Goal: Task Accomplishment & Management: Manage account settings

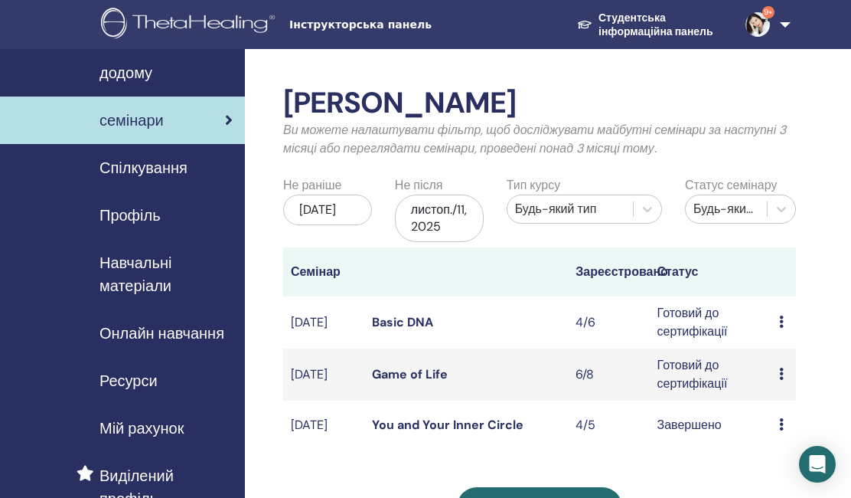
click at [784, 367] on icon at bounding box center [781, 373] width 5 height 12
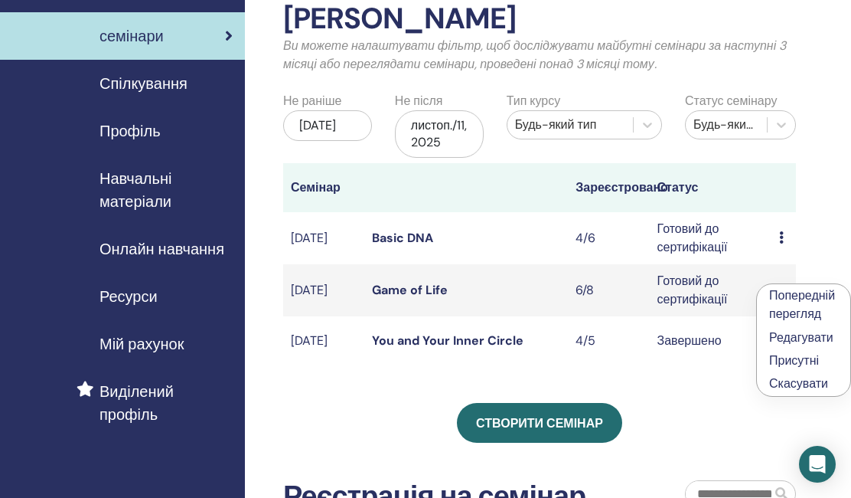
scroll to position [87, 0]
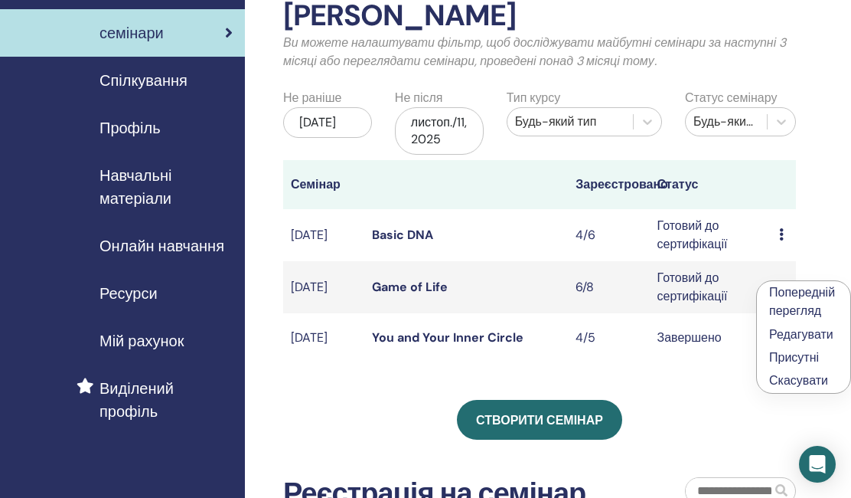
click at [792, 295] on link "Попередній перегляд" at bounding box center [802, 301] width 66 height 34
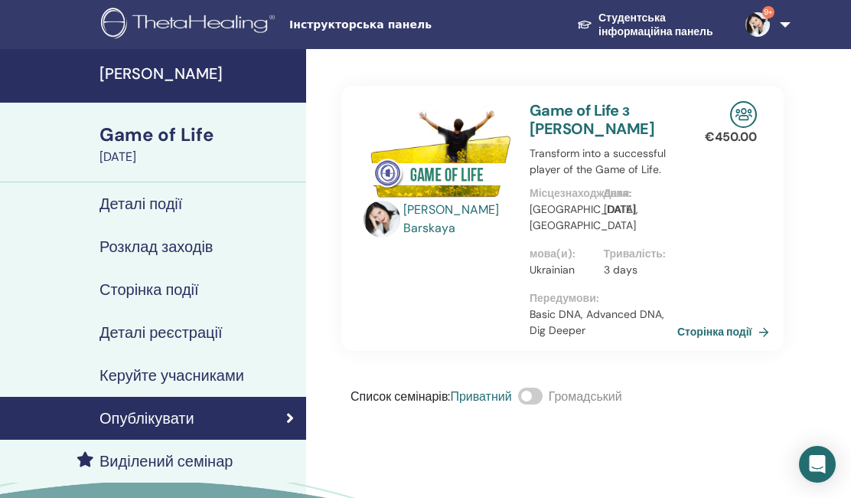
scroll to position [38, 0]
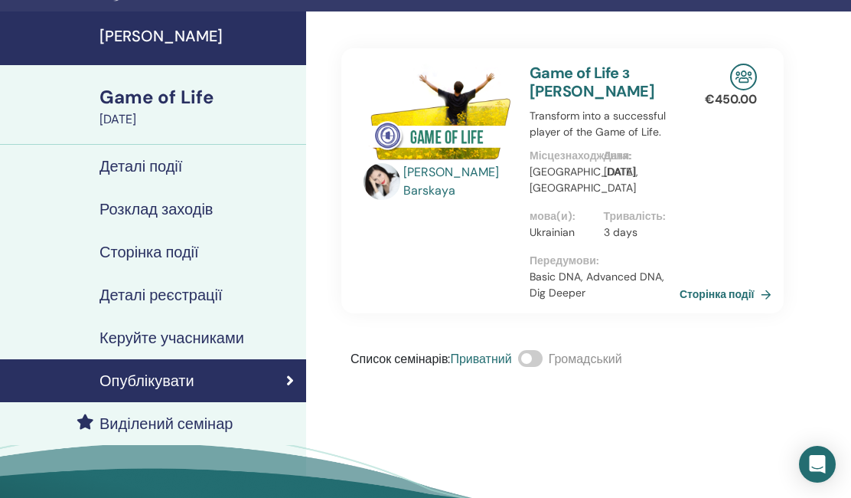
click at [728, 290] on link "Сторінка події" at bounding box center [729, 294] width 98 height 23
click at [131, 45] on h4 "[PERSON_NAME]" at bounding box center [199, 36] width 198 height 18
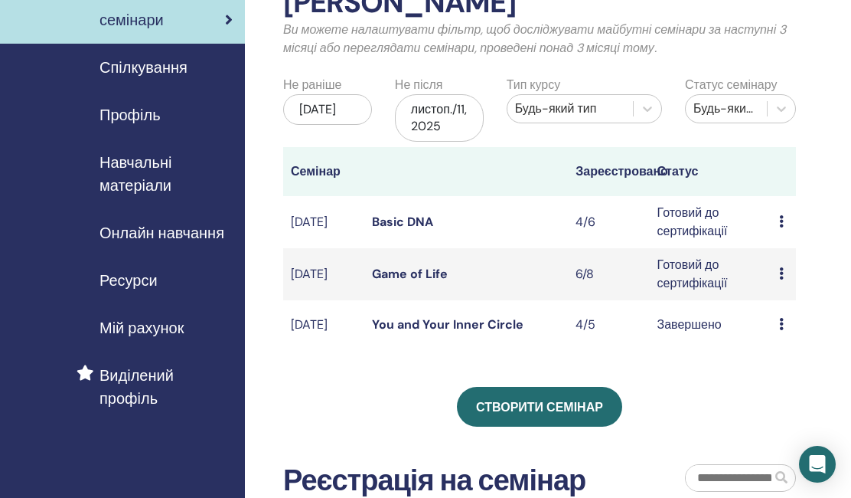
scroll to position [111, 0]
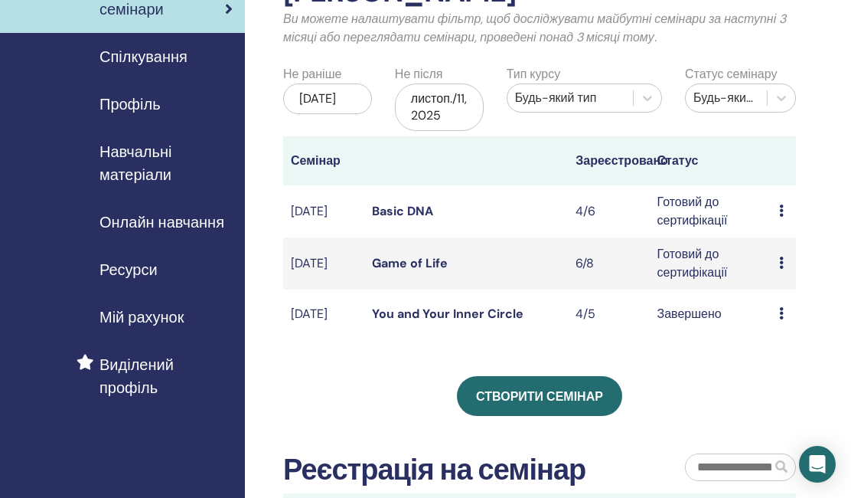
click at [780, 259] on icon at bounding box center [781, 262] width 5 height 12
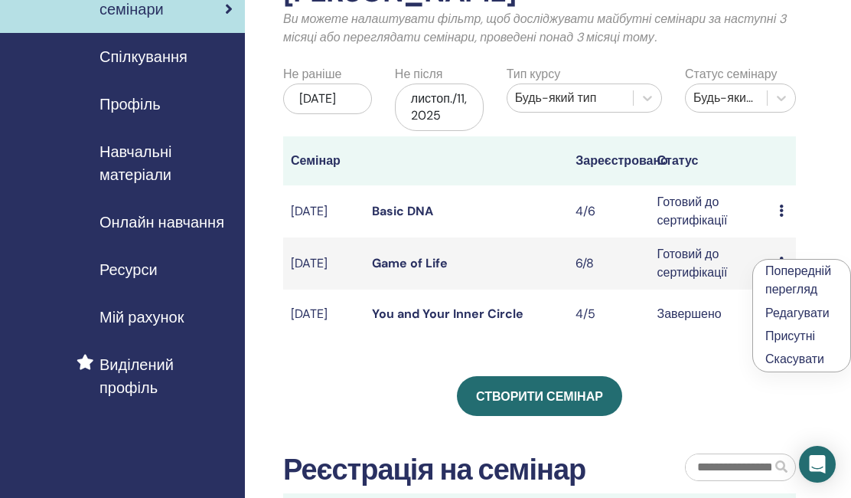
click at [668, 356] on div "Мої семінари Ви можете налаштувати фільтр, щоб досліджувати майбутні семінари з…" at bounding box center [539, 268] width 513 height 586
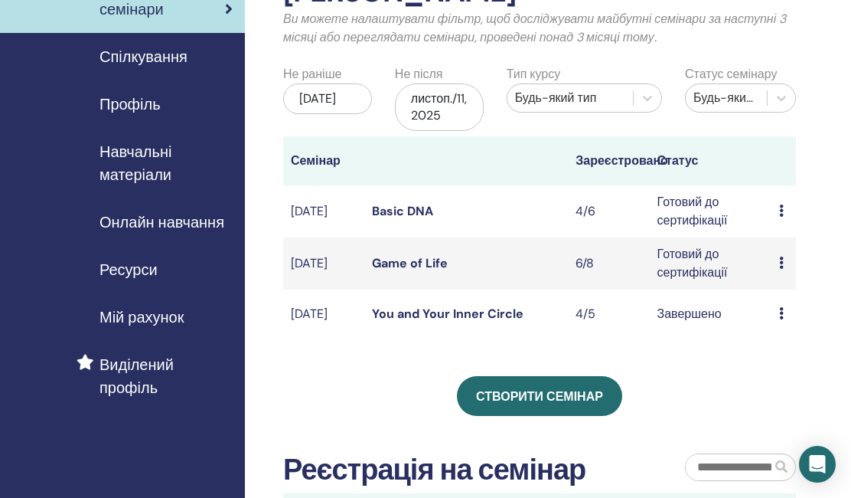
click at [701, 254] on td "Готовий до сертифікації" at bounding box center [711, 263] width 122 height 52
click at [781, 208] on icon at bounding box center [781, 210] width 5 height 12
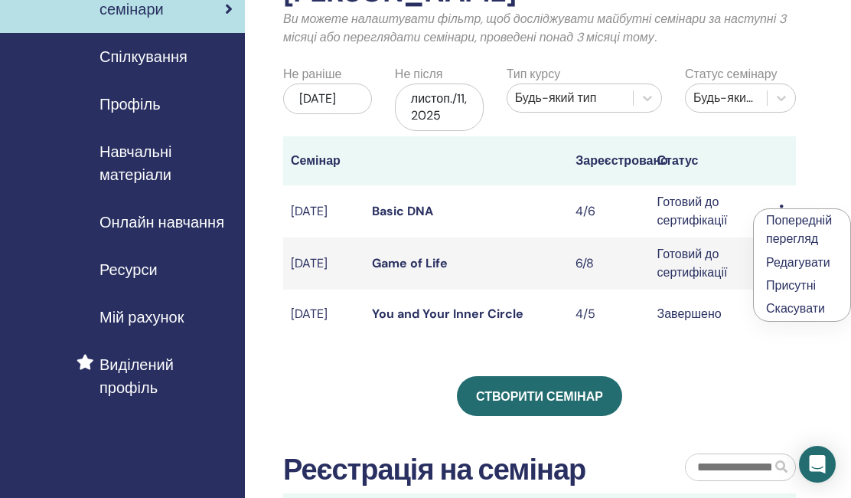
click at [790, 279] on link "Присутні" at bounding box center [791, 285] width 50 height 16
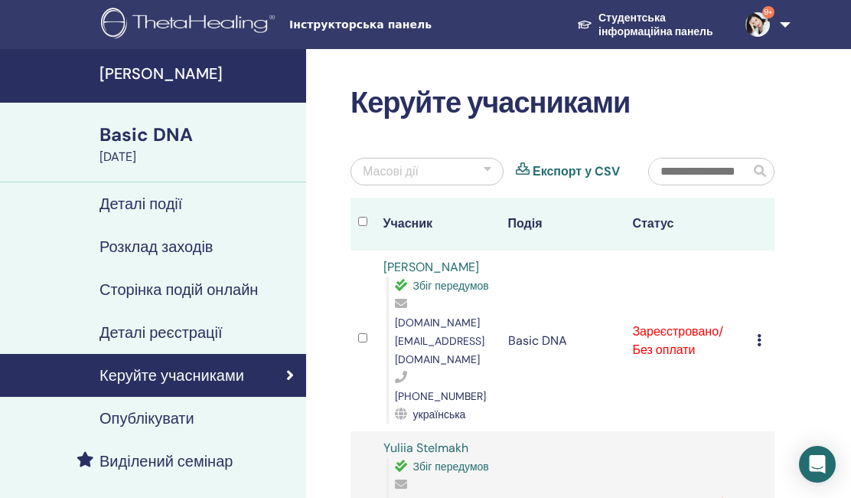
scroll to position [103, 0]
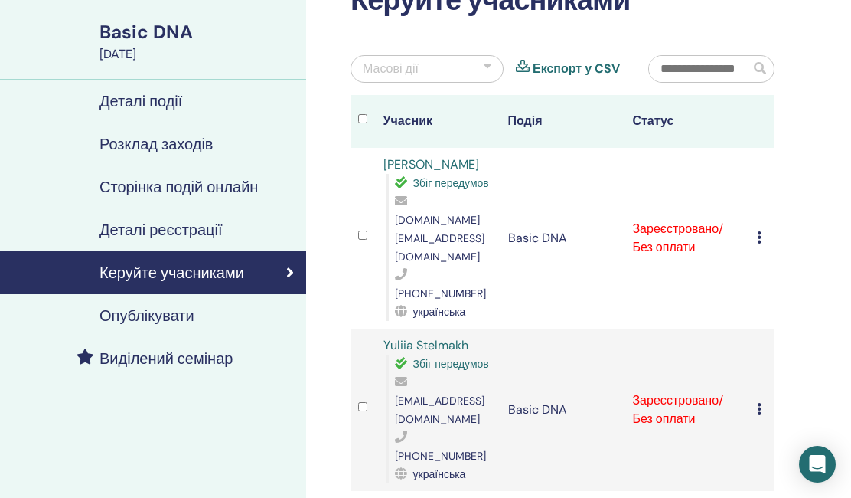
click at [755, 214] on td "Скасувати реєстрацію Не проводити автоматичну сертифікацію Позначити як оплачен…" at bounding box center [762, 238] width 25 height 181
click at [759, 231] on icon at bounding box center [759, 237] width 5 height 12
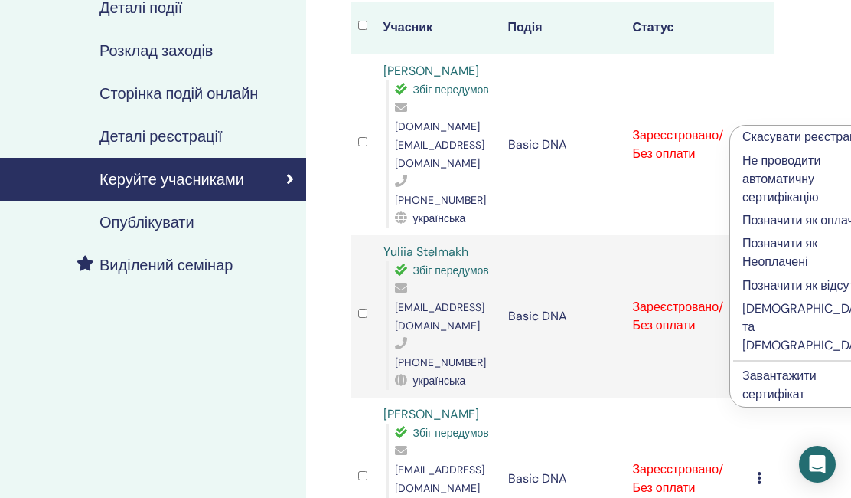
scroll to position [238, 0]
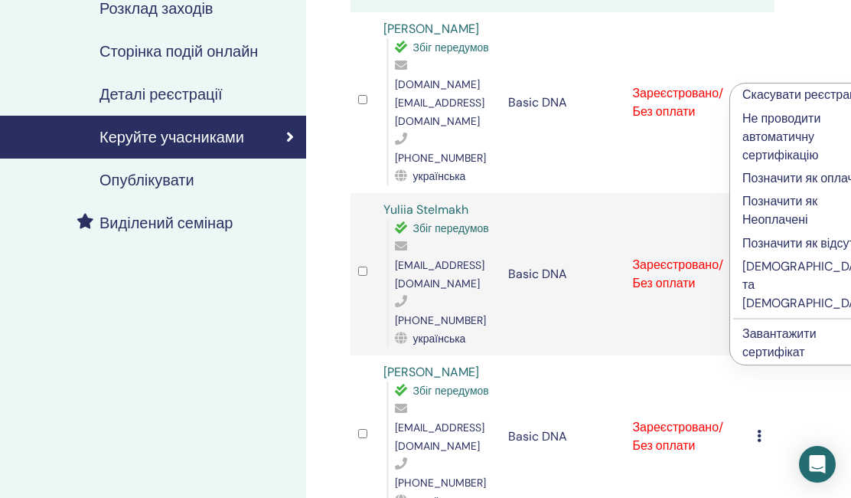
click at [774, 312] on p "[DEMOGRAPHIC_DATA] та [DEMOGRAPHIC_DATA]" at bounding box center [809, 284] width 132 height 55
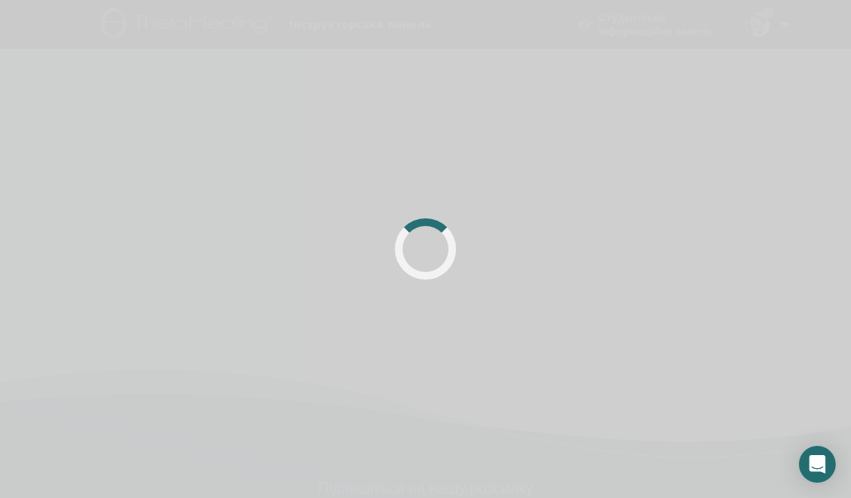
scroll to position [238, 0]
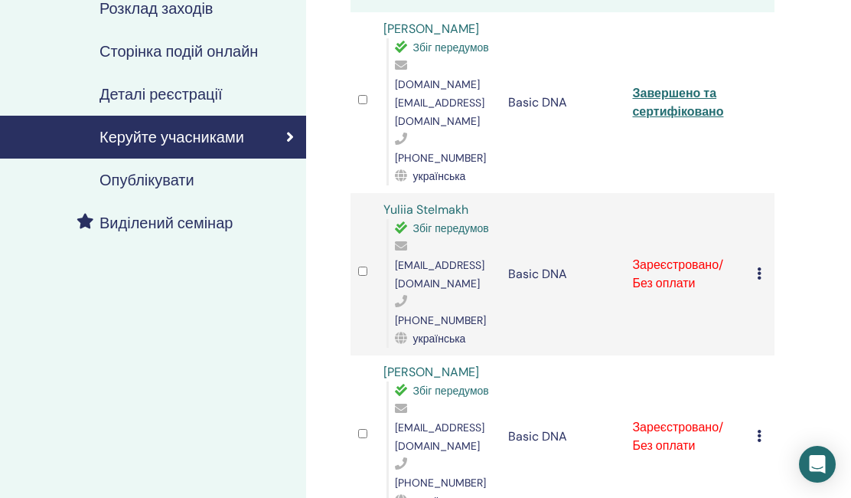
click at [675, 89] on link "Завершено та сертифіковано" at bounding box center [677, 102] width 91 height 34
click at [762, 267] on icon at bounding box center [759, 273] width 5 height 12
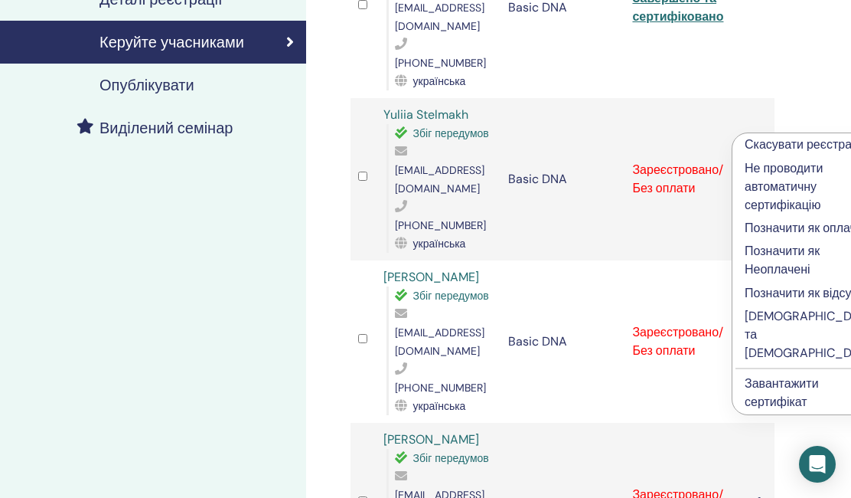
scroll to position [372, 0]
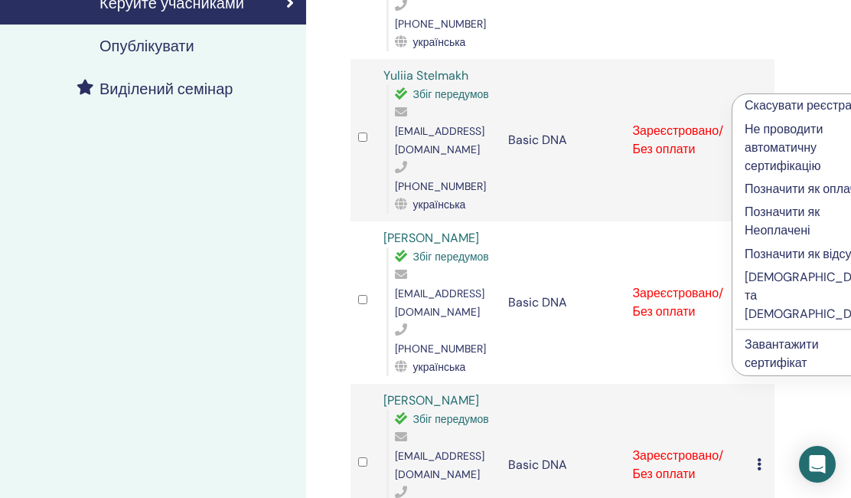
click at [776, 323] on p "[DEMOGRAPHIC_DATA] та [DEMOGRAPHIC_DATA]" at bounding box center [811, 295] width 132 height 55
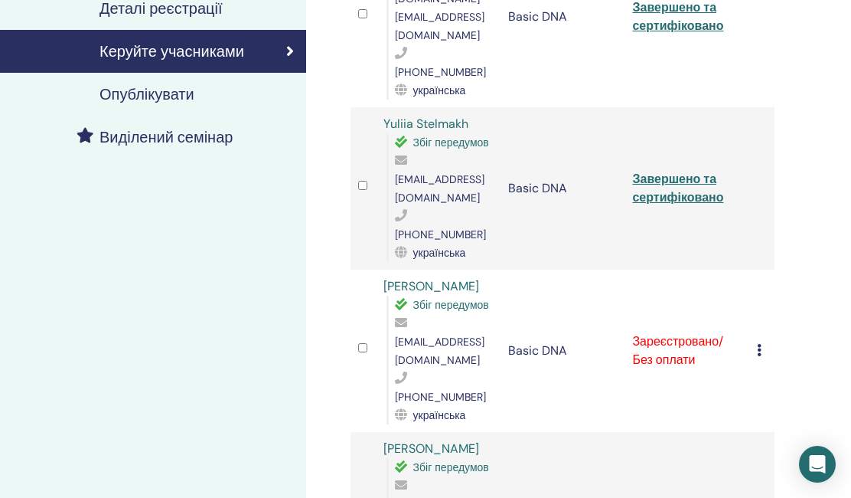
scroll to position [324, 0]
click at [689, 171] on link "Завершено та сертифіковано" at bounding box center [677, 188] width 91 height 34
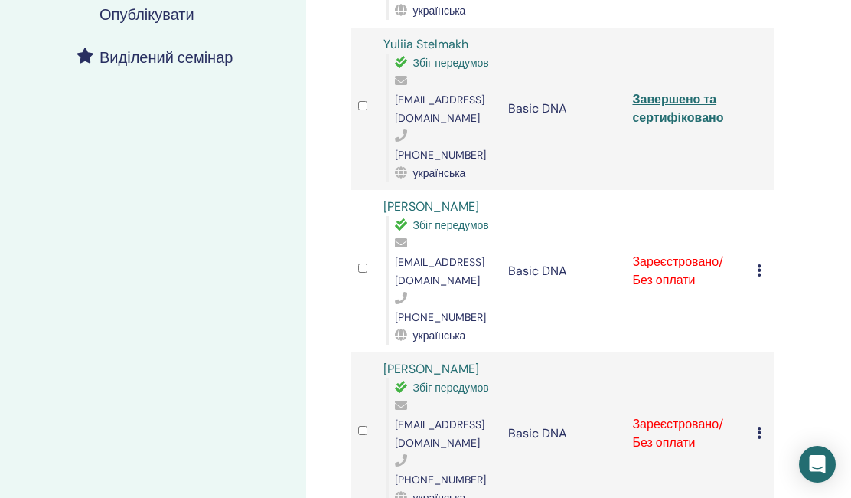
scroll to position [406, 1]
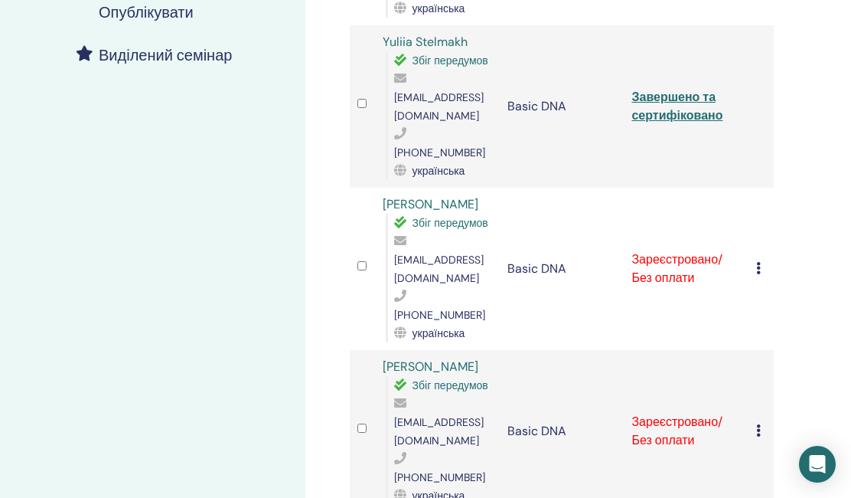
click at [759, 262] on icon at bounding box center [758, 268] width 5 height 12
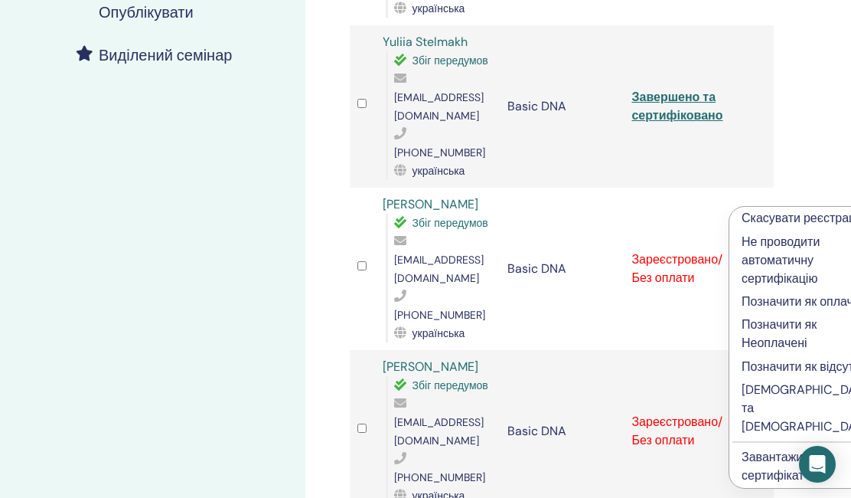
click at [784, 436] on p "Заповнити та завірити" at bounding box center [808, 408] width 132 height 55
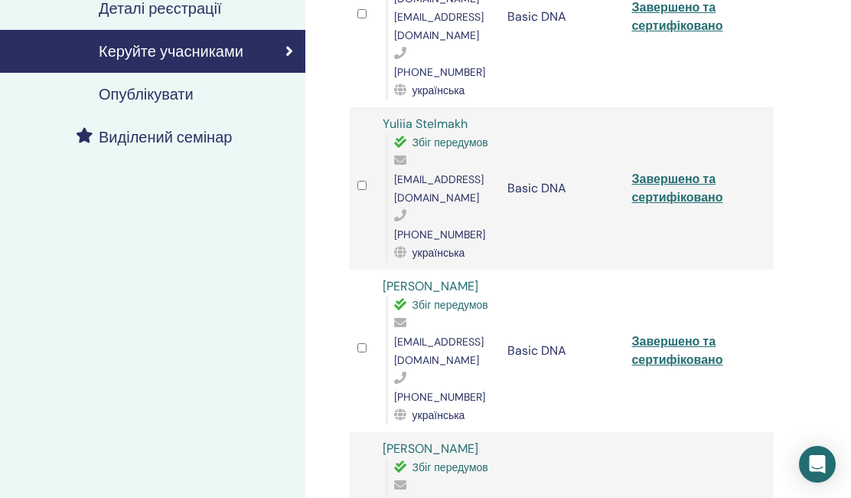
scroll to position [376, 1]
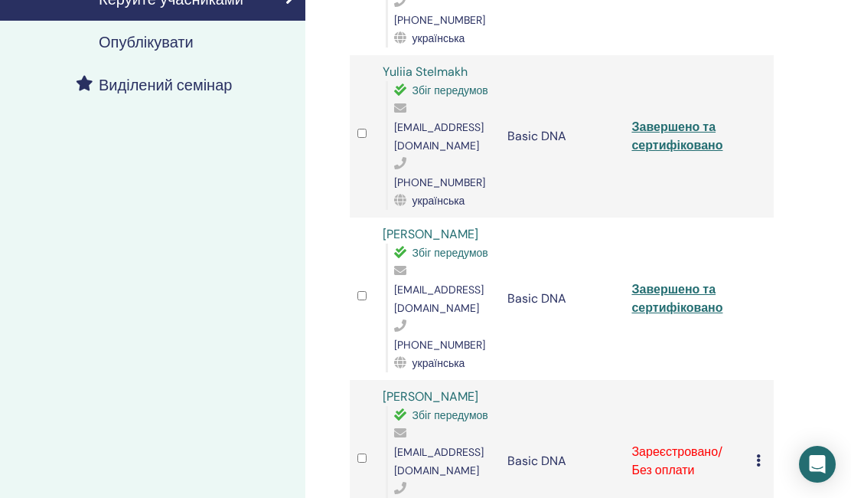
click at [690, 236] on td "Завершено та сертифіковано" at bounding box center [686, 298] width 125 height 162
click at [683, 281] on link "Завершено та сертифіковано" at bounding box center [677, 298] width 91 height 34
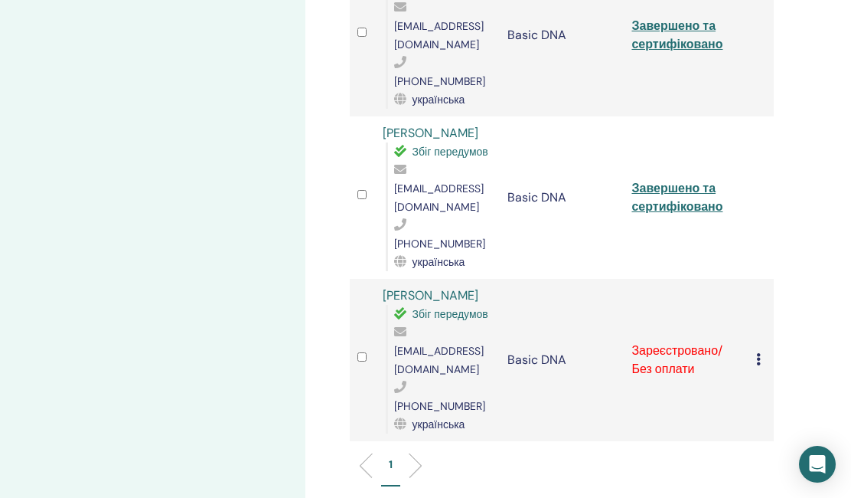
scroll to position [485, 1]
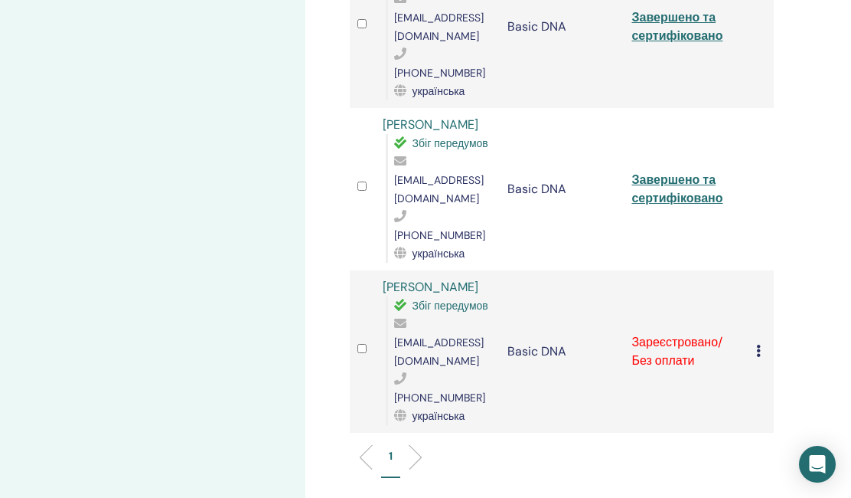
click at [756, 270] on td "Скасувати реєстрацію Не проводити автоматичну сертифікацію Позначити як оплачен…" at bounding box center [761, 351] width 25 height 162
click at [757, 345] on icon at bounding box center [758, 351] width 5 height 12
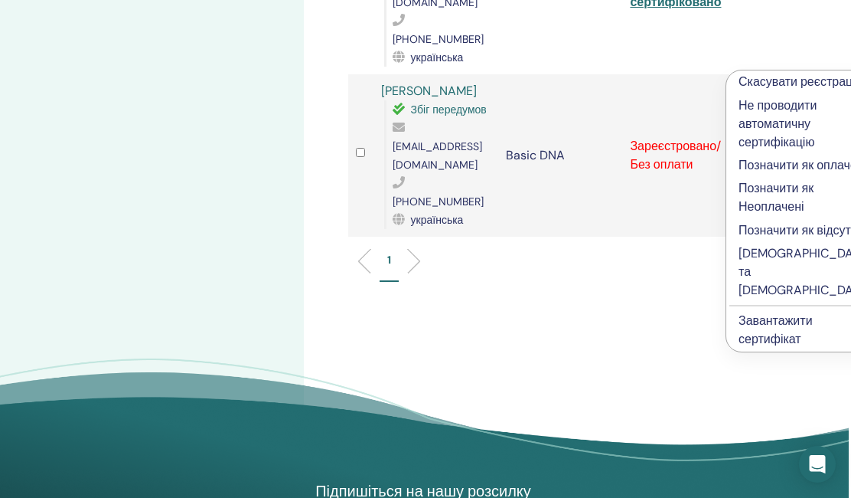
scroll to position [682, 2]
click at [763, 299] on p "Заповнити та завірити" at bounding box center [805, 270] width 132 height 55
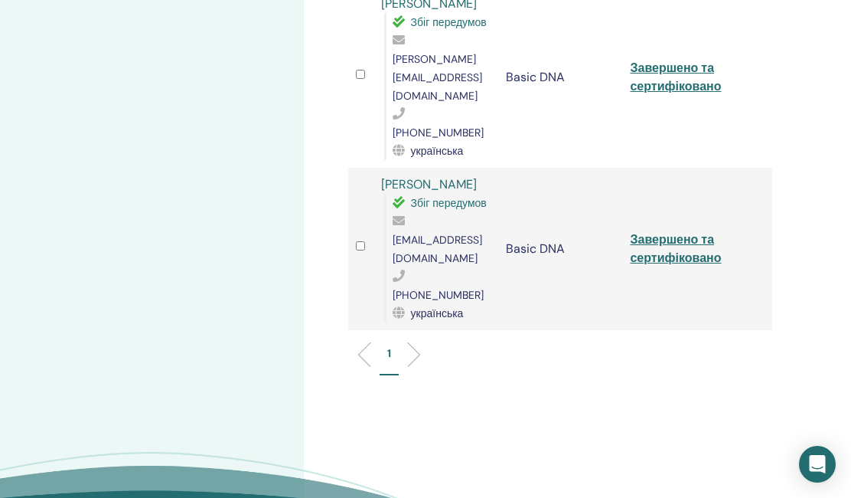
scroll to position [591, 2]
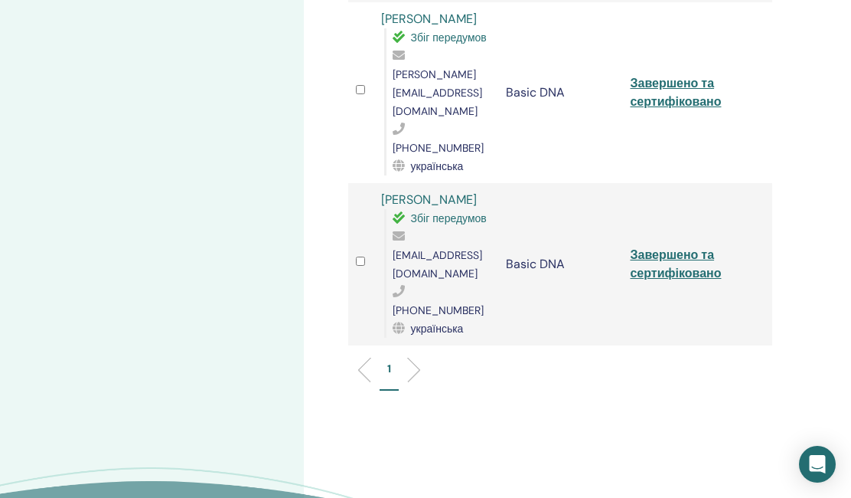
click at [689, 247] on link "Завершено та сертифіковано" at bounding box center [675, 264] width 91 height 34
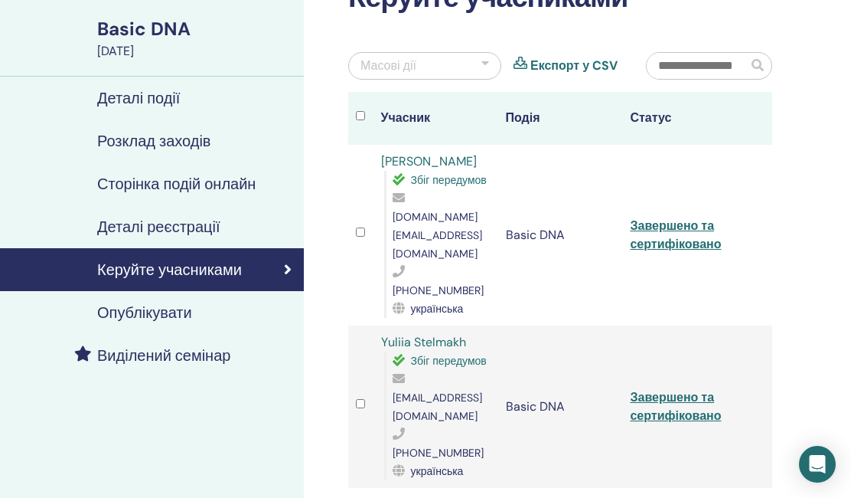
scroll to position [109, 2]
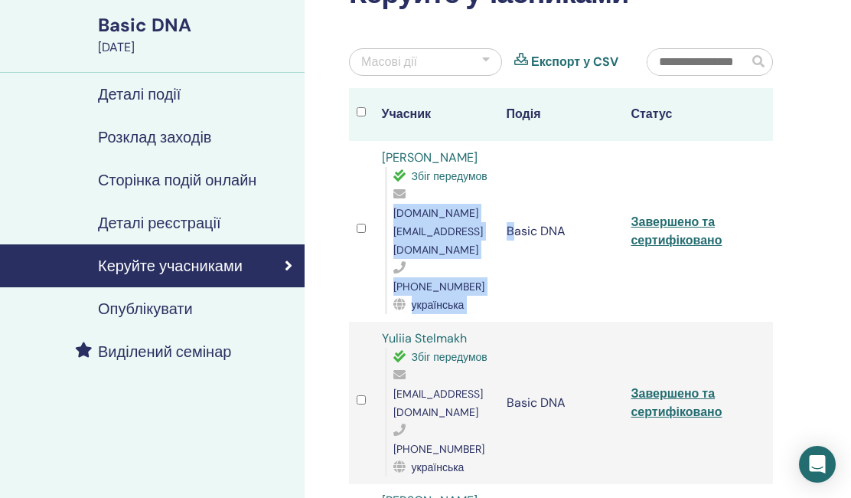
drag, startPoint x: 394, startPoint y: 215, endPoint x: 512, endPoint y: 211, distance: 118.0
click at [513, 212] on tr "Darina Semenova Збіг передумов darinayus.ua@gmail.com +380987859378 українська …" at bounding box center [561, 231] width 424 height 181
copy tr "darinayus.ua@gmail.com +380987859378 українська B"
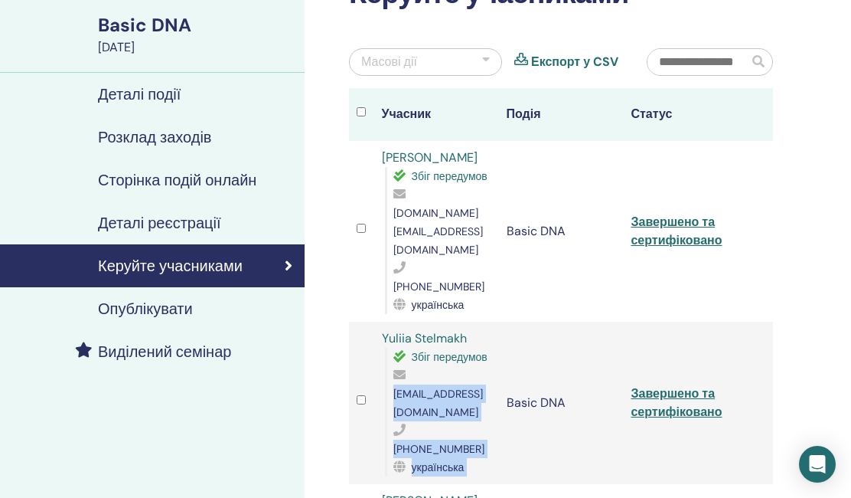
drag, startPoint x: 394, startPoint y: 358, endPoint x: 509, endPoint y: 354, distance: 115.7
click at [509, 355] on tr "Yuliia Stelmakh Збіг передумов iconface777@gmail.com +380955557774 українська B…" at bounding box center [561, 403] width 424 height 162
copy div "iconface777@gmail.com +380955557774 українська"
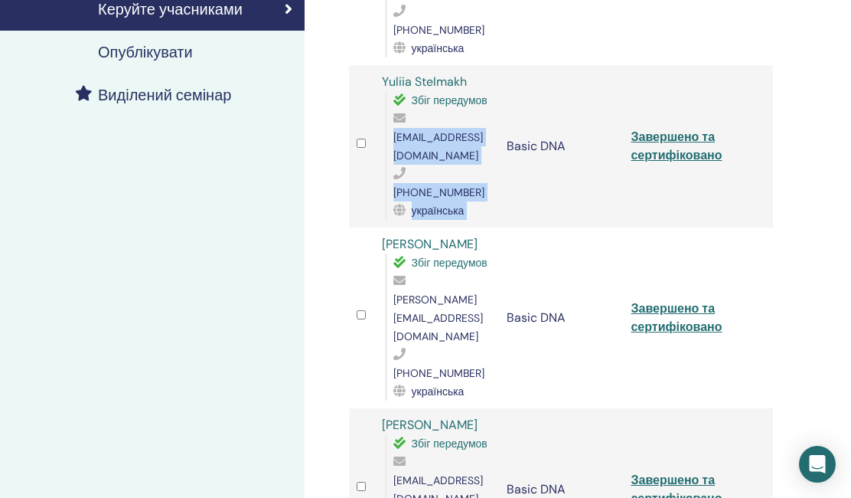
scroll to position [377, 2]
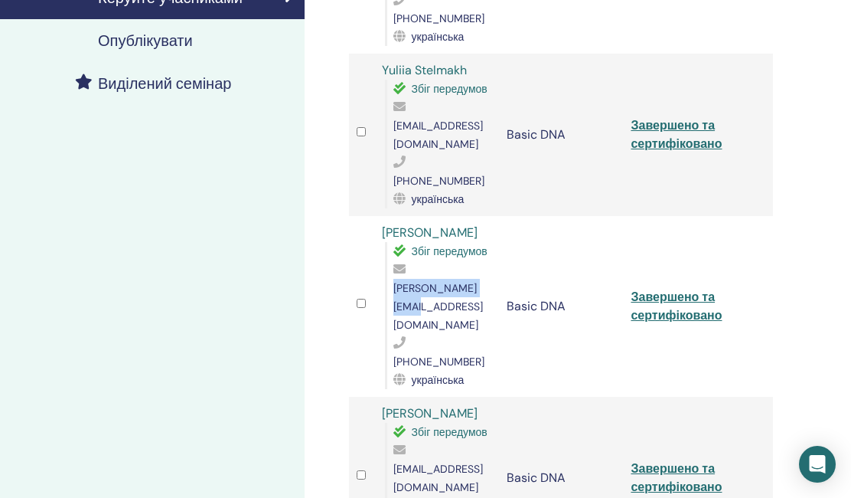
drag, startPoint x: 393, startPoint y: 234, endPoint x: 504, endPoint y: 228, distance: 111.2
click at [483, 281] on span "oksana.moontales@gmail.com" at bounding box center [439, 306] width 90 height 51
copy span "oksana.moontales@g"
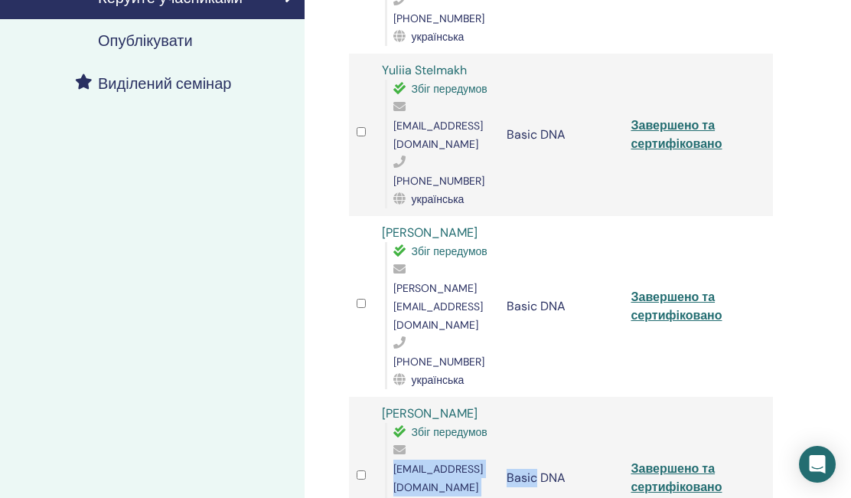
drag, startPoint x: 391, startPoint y: 381, endPoint x: 537, endPoint y: 375, distance: 146.3
click at [537, 397] on tr "Olena Arhamakova Збіг передумов argamakova1977@icloud.com +380734055482 українс…" at bounding box center [561, 478] width 424 height 162
copy tr "argamakova1977@icloud.com +380734055482 українська Basic"
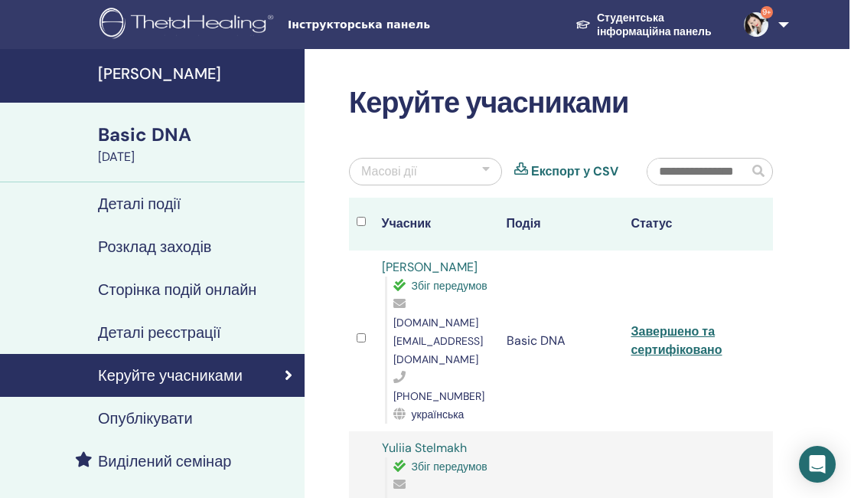
scroll to position [0, 2]
click at [119, 75] on h4 "[PERSON_NAME]" at bounding box center [197, 73] width 198 height 18
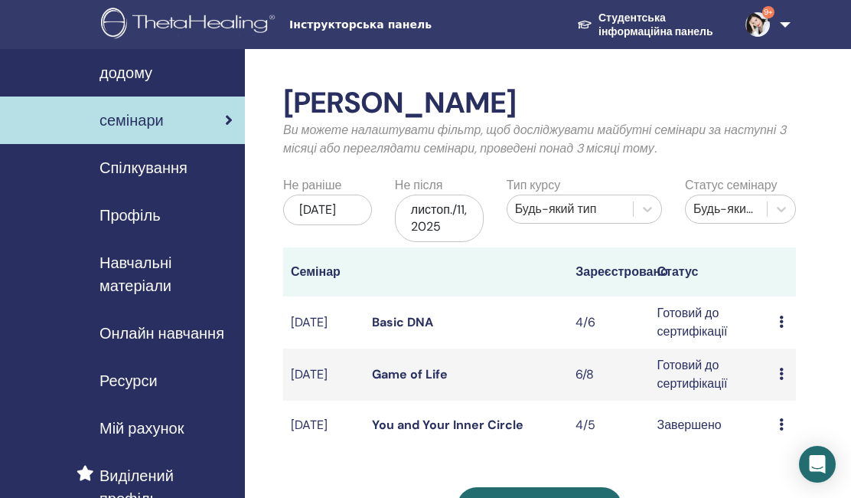
click at [779, 376] on td "Попередній перегляд Редагувати Присутні Скасувати" at bounding box center [784, 374] width 24 height 52
click at [781, 374] on icon at bounding box center [781, 373] width 5 height 12
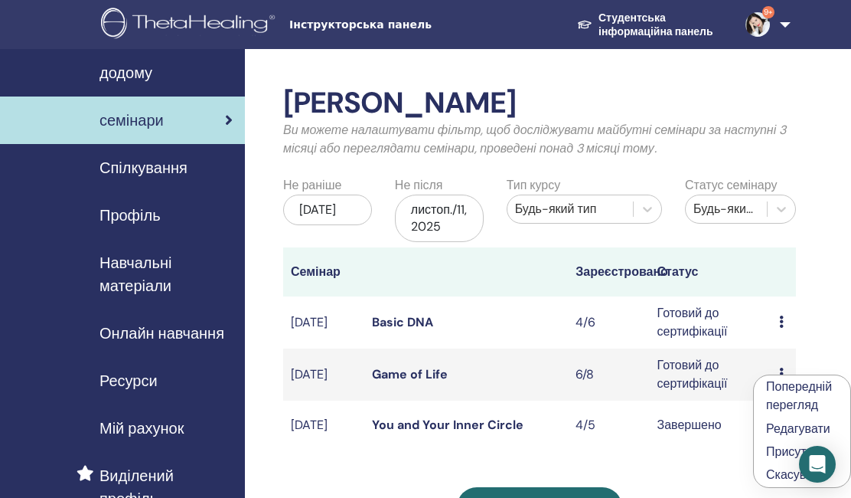
scroll to position [15, 0]
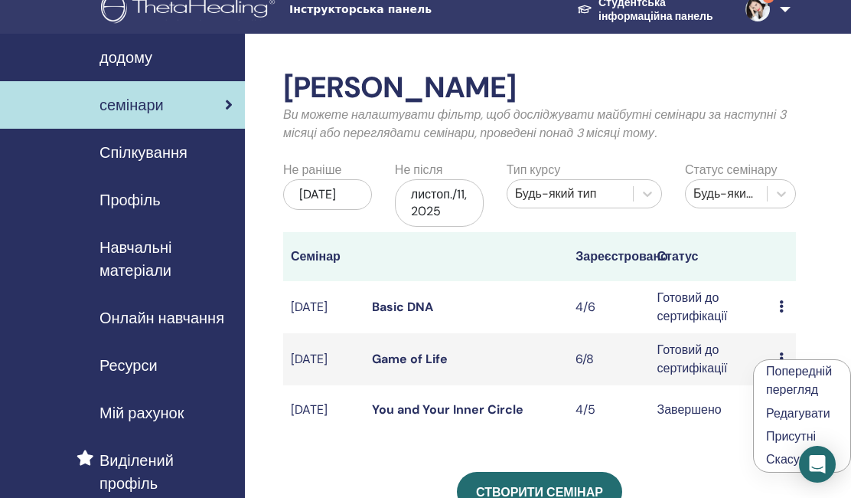
click at [795, 434] on link "Присутні" at bounding box center [791, 436] width 50 height 16
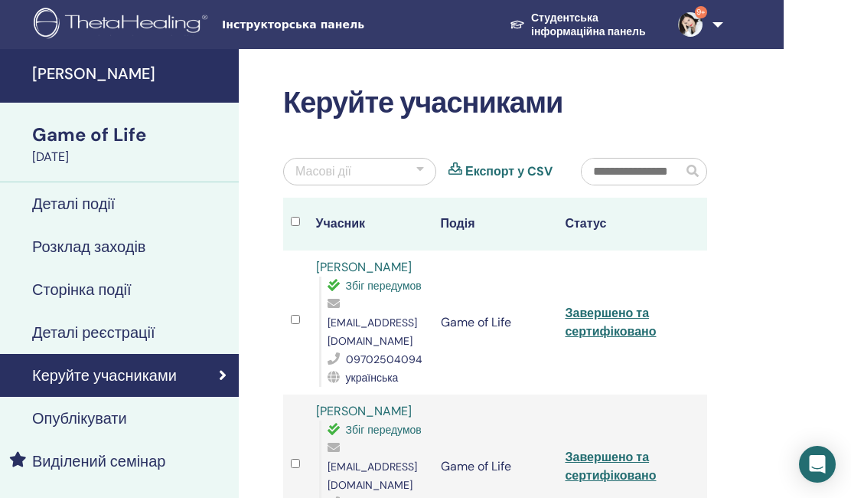
scroll to position [0, 67]
